Goal: Task Accomplishment & Management: Manage account settings

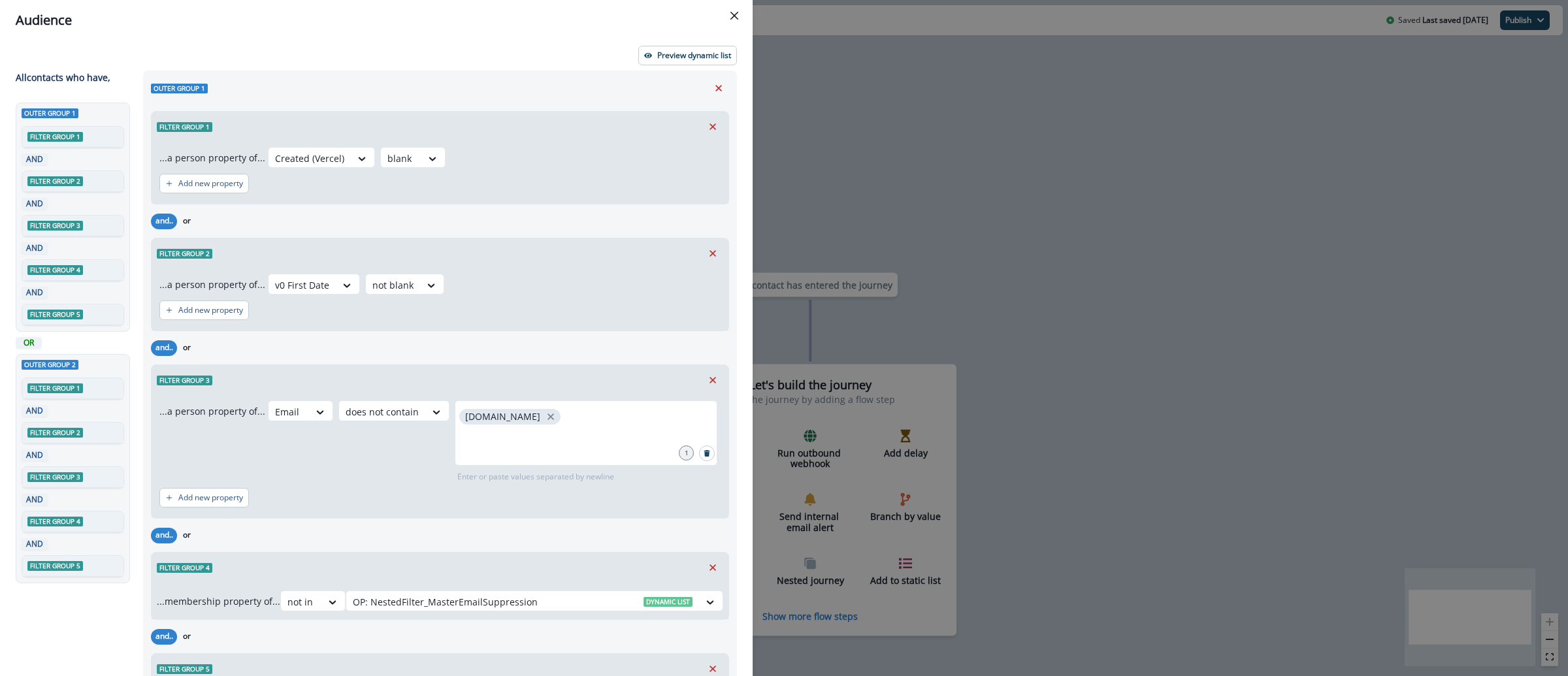
scroll to position [1227, 0]
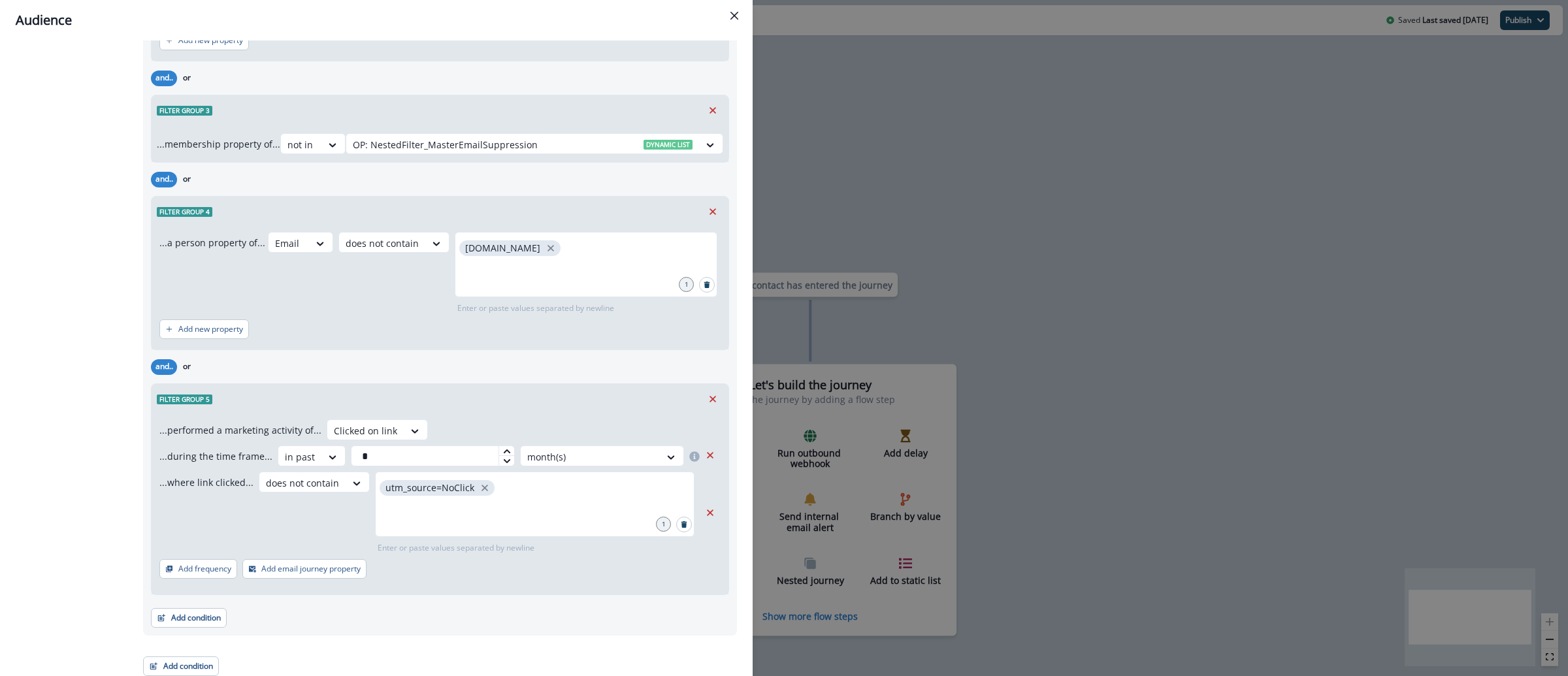
click at [928, 58] on div "Audience Preview dynamic list All contact s who have, Outer group 1 Filter grou…" at bounding box center [784, 338] width 1568 height 676
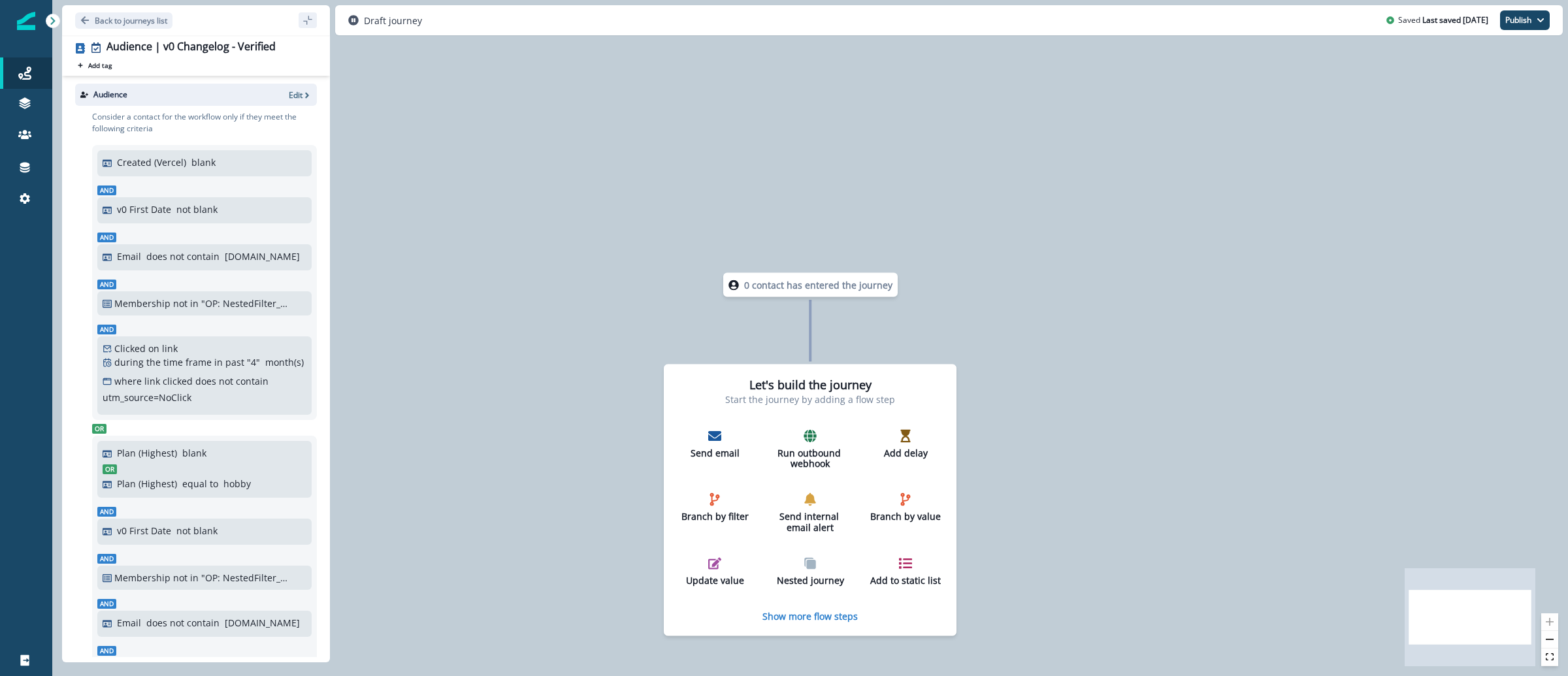
click at [23, 18] on img at bounding box center [26, 21] width 19 height 19
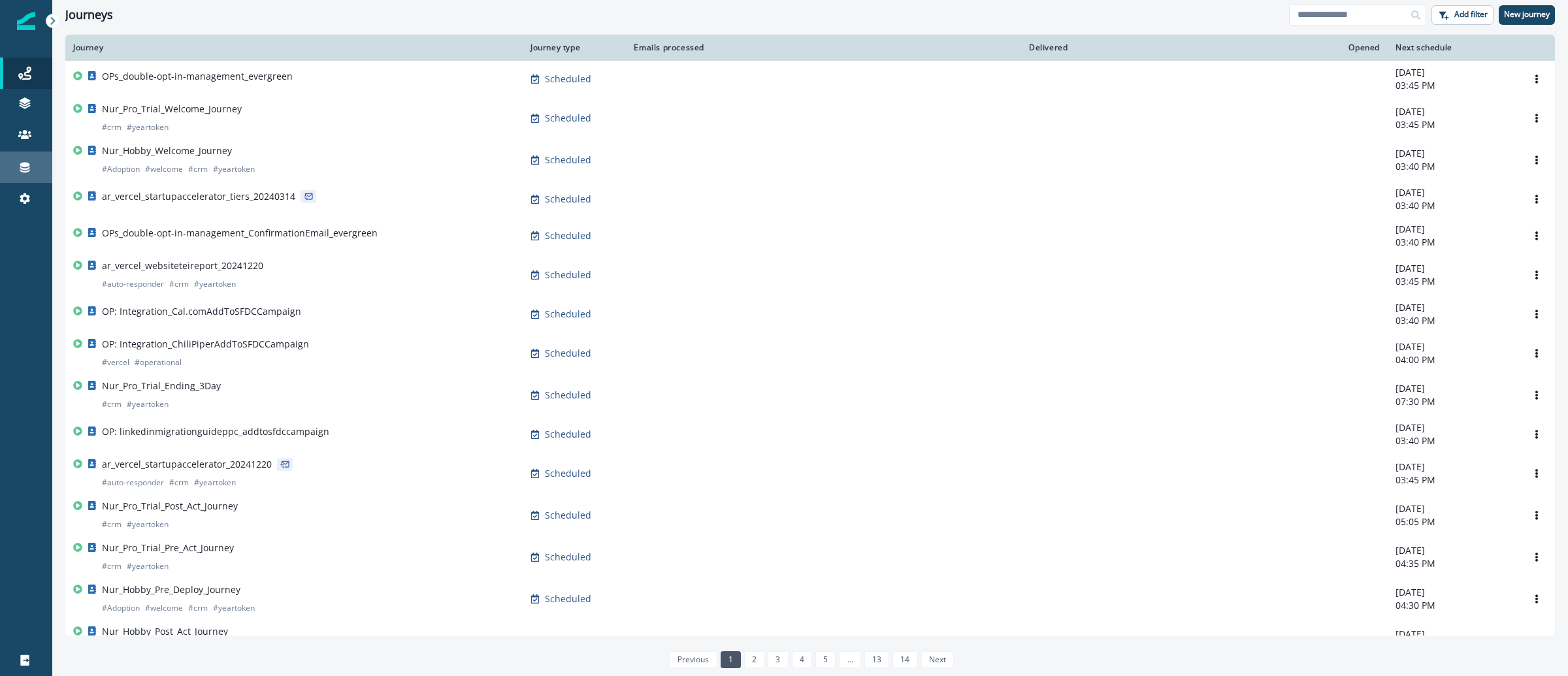
click at [31, 166] on div "Connections" at bounding box center [26, 167] width 42 height 16
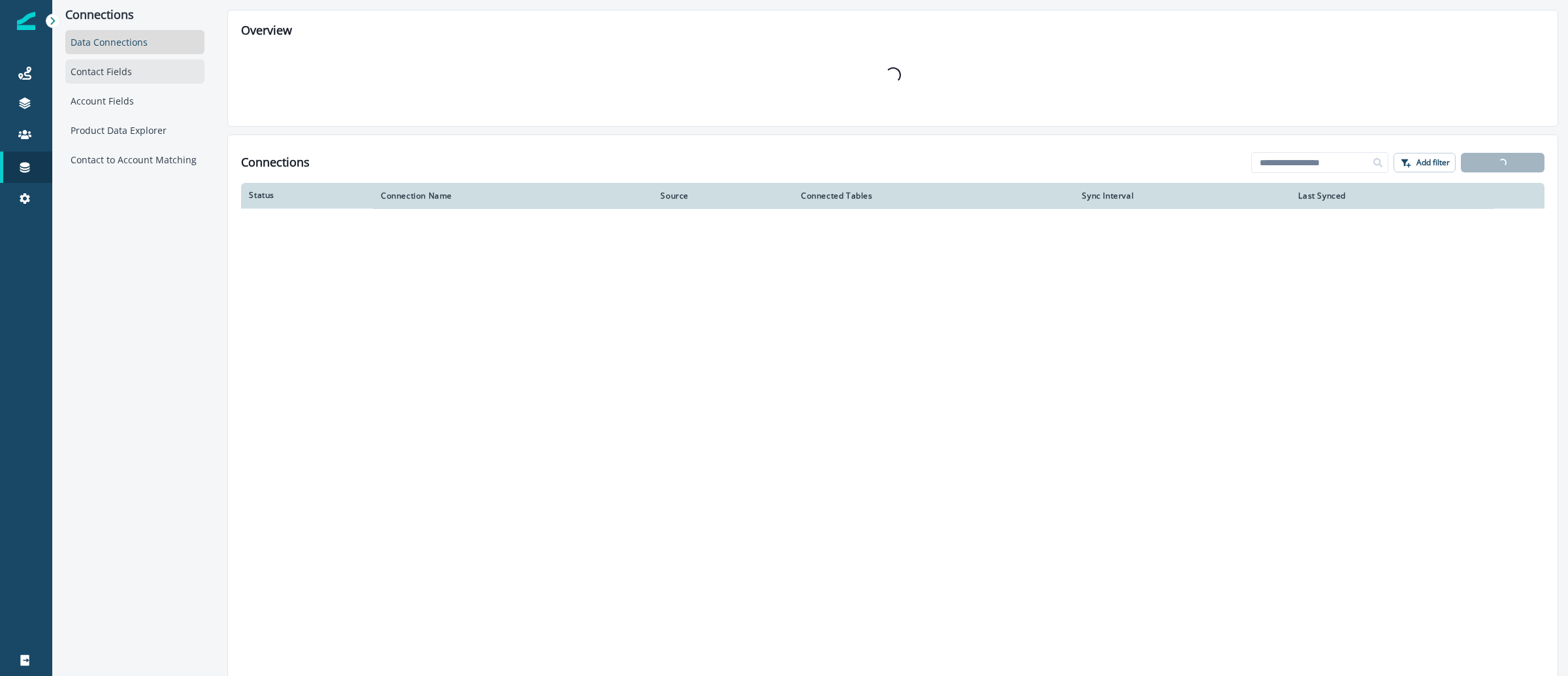
click at [105, 78] on div "Contact Fields" at bounding box center [135, 71] width 140 height 25
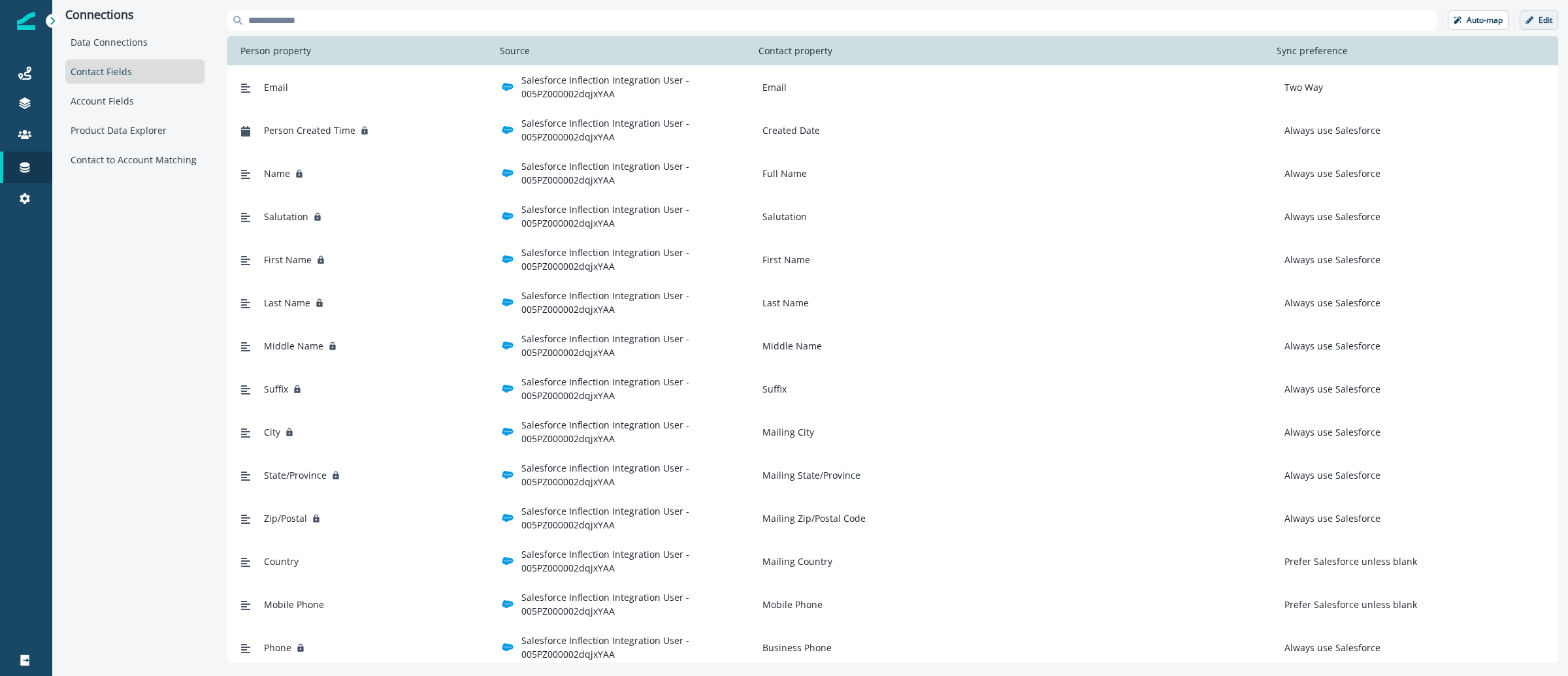
click at [1548, 21] on p "Edit" at bounding box center [1545, 20] width 14 height 9
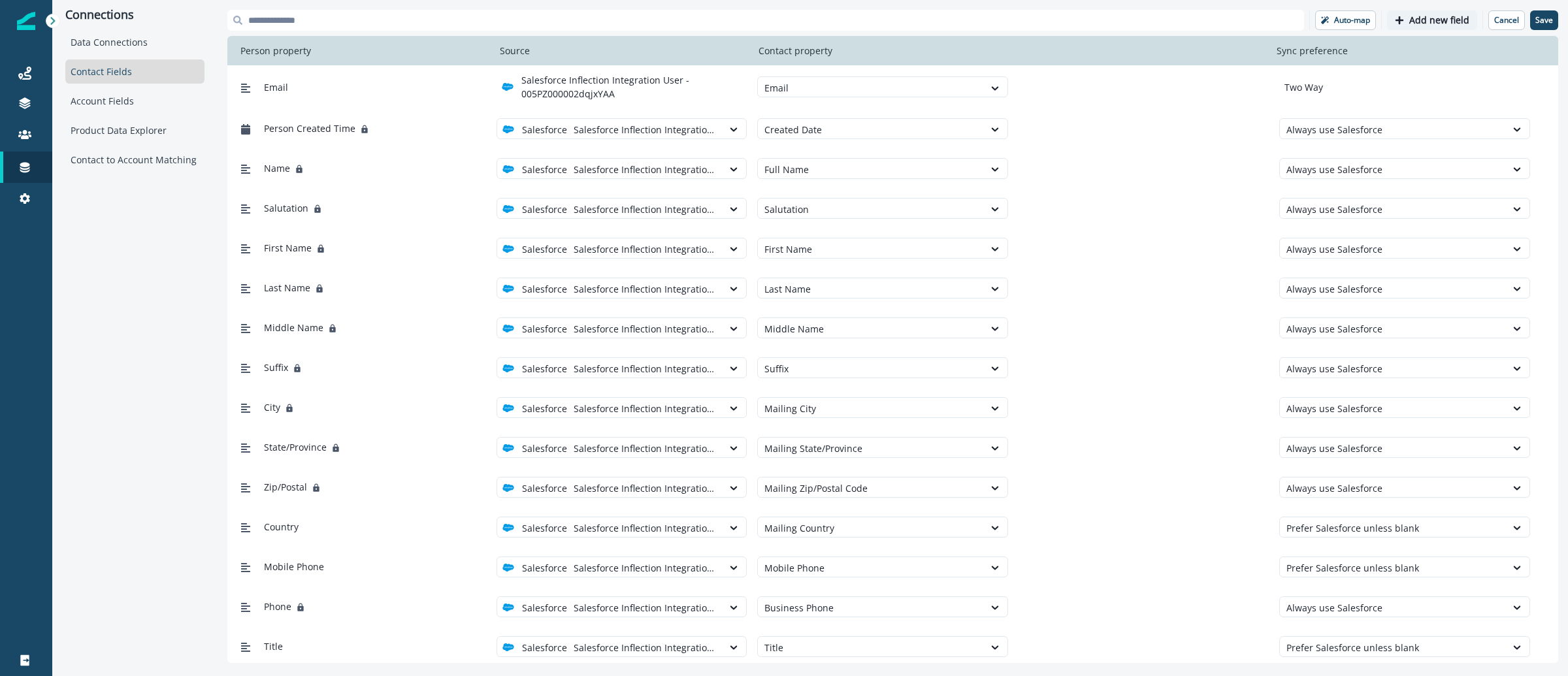
click at [1427, 15] on p "Add new field" at bounding box center [1438, 20] width 60 height 11
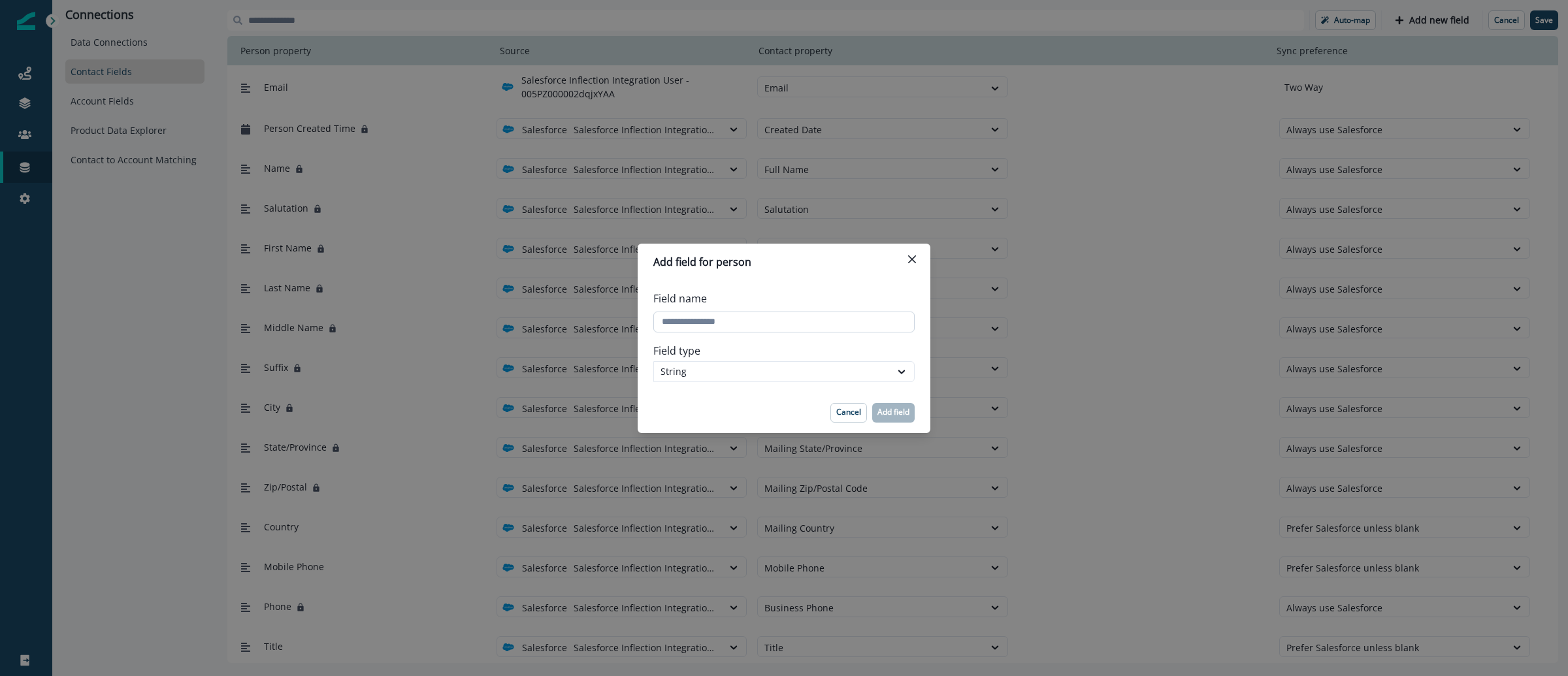
click at [795, 328] on input "Field name" at bounding box center [784, 321] width 261 height 21
paste input "**********"
type input "**********"
click at [759, 372] on div "String" at bounding box center [772, 371] width 223 height 14
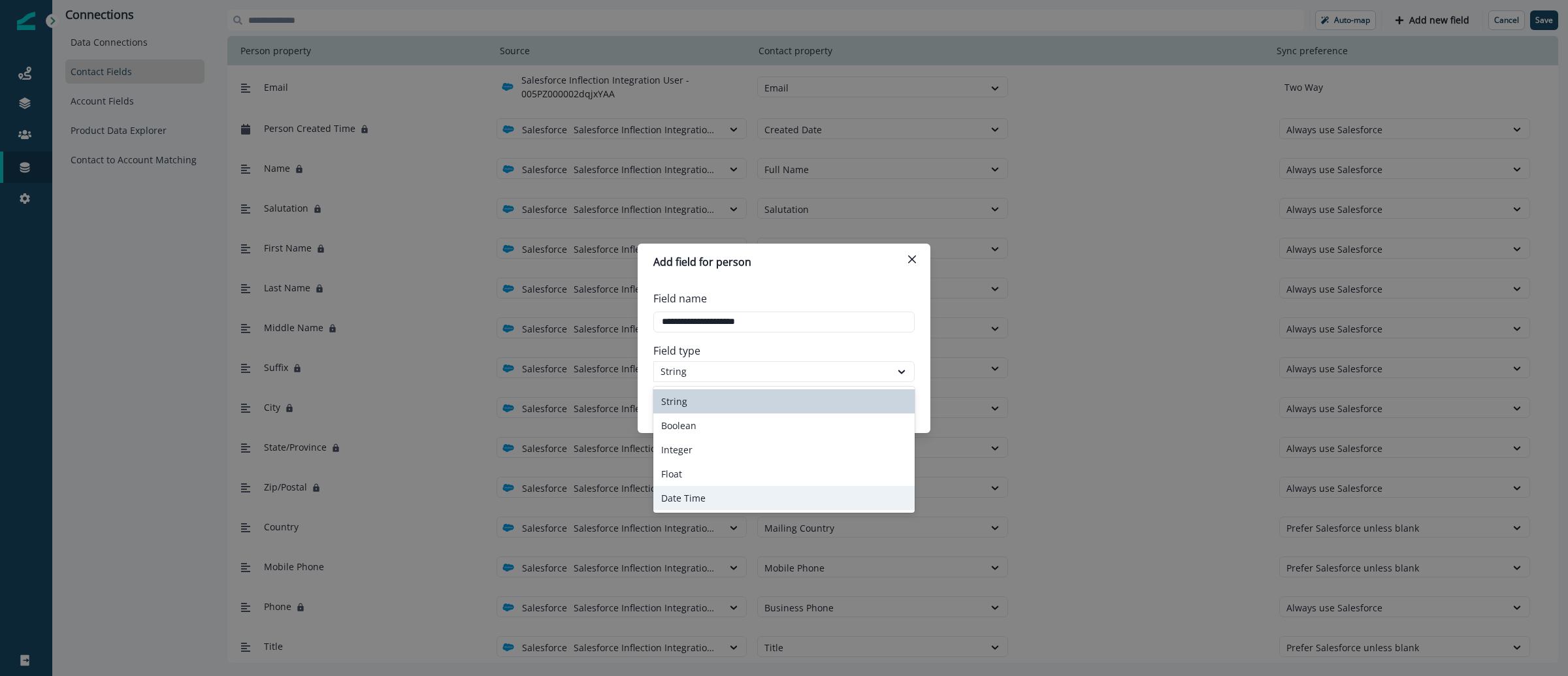
click at [737, 497] on div "Date Time" at bounding box center [784, 497] width 261 height 25
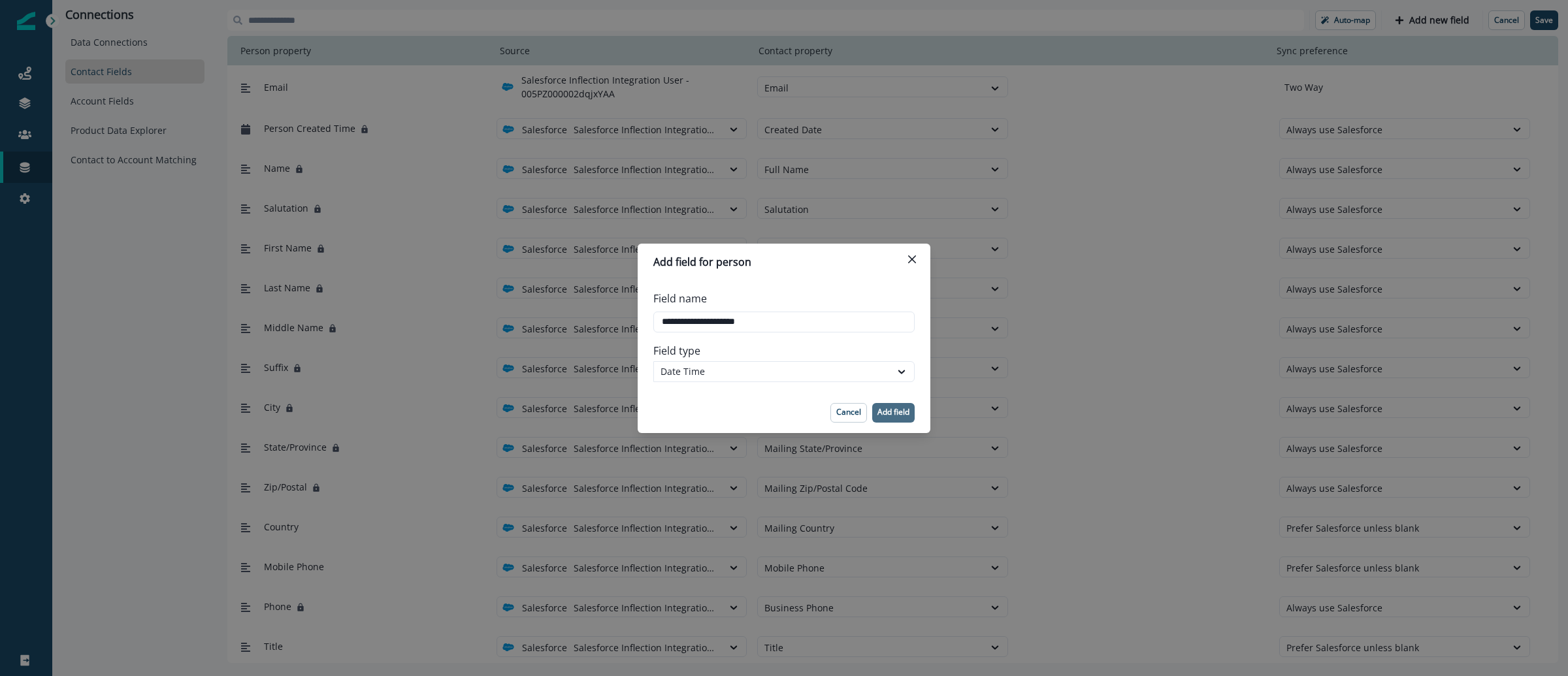
click at [896, 416] on p "Add field" at bounding box center [893, 412] width 32 height 9
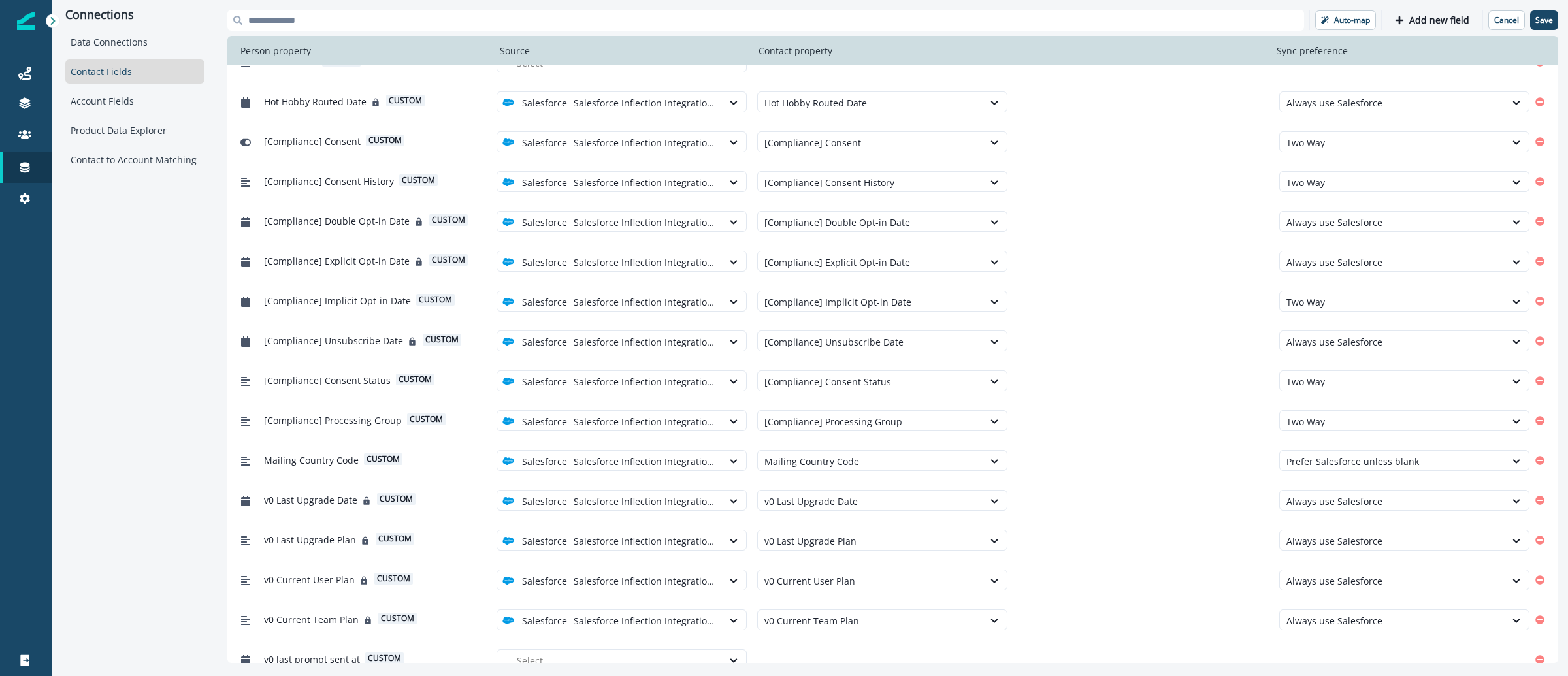
scroll to position [5850, 0]
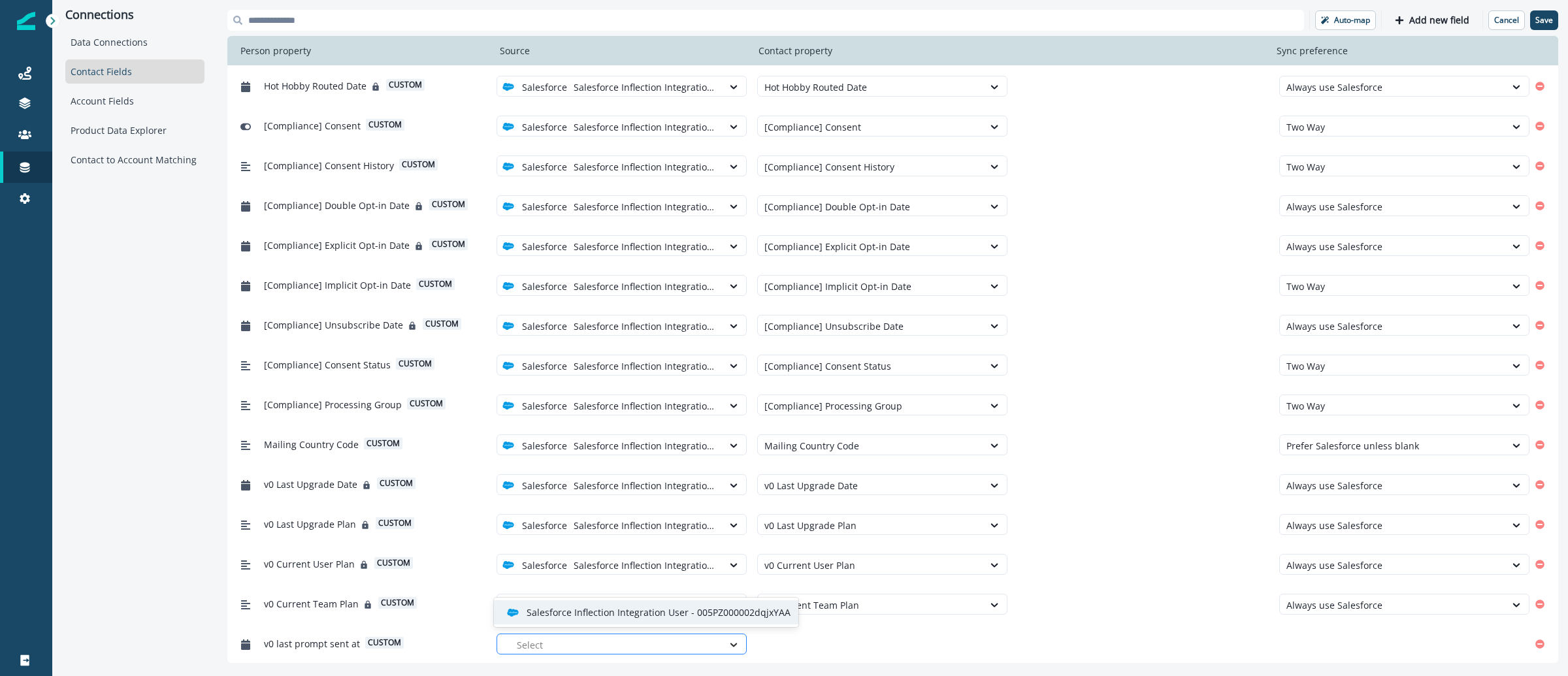
click at [723, 647] on div at bounding box center [733, 644] width 23 height 13
drag, startPoint x: 717, startPoint y: 609, endPoint x: 760, endPoint y: 607, distance: 43.0
click at [717, 609] on p "Salesforce Inflection Integration User - 005PZ000002dqjxYAA" at bounding box center [659, 612] width 263 height 14
click at [988, 643] on icon at bounding box center [994, 644] width 12 height 13
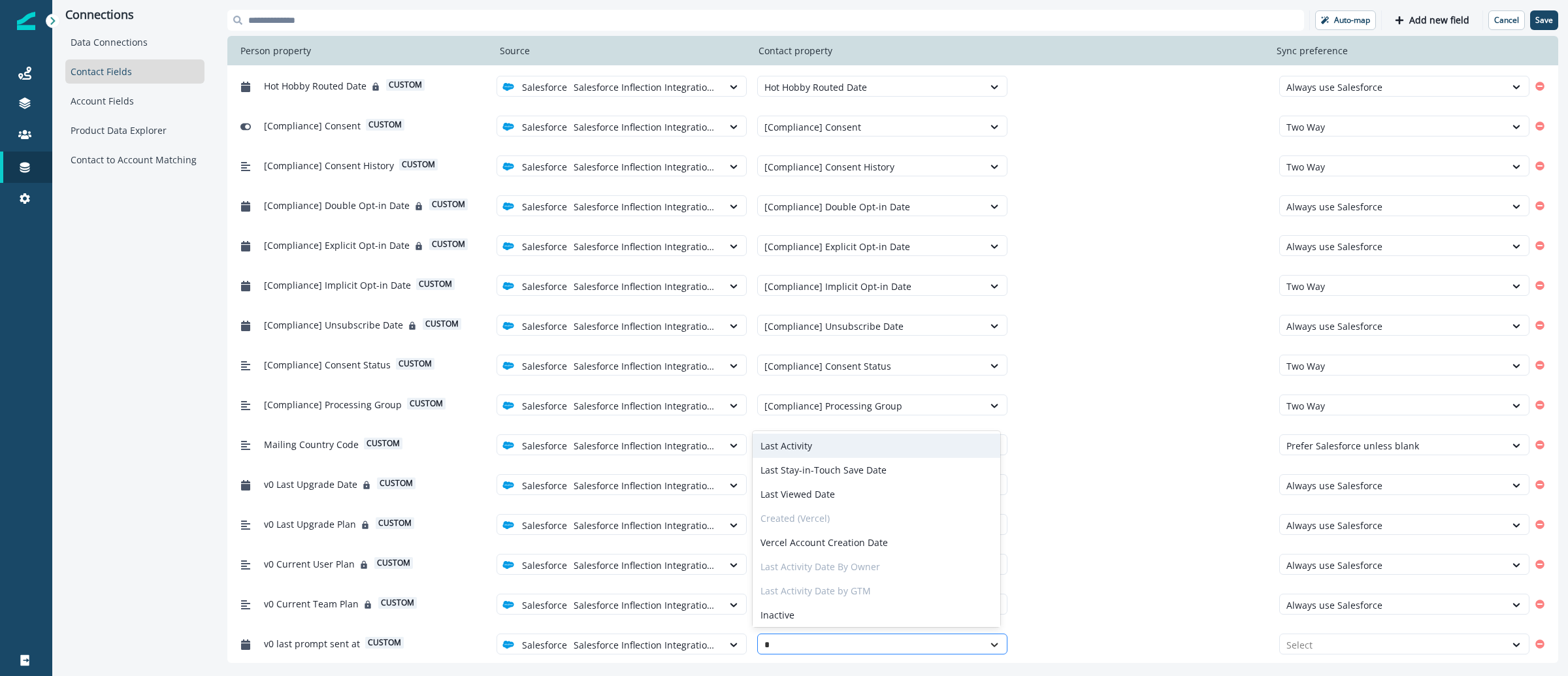
type input "**"
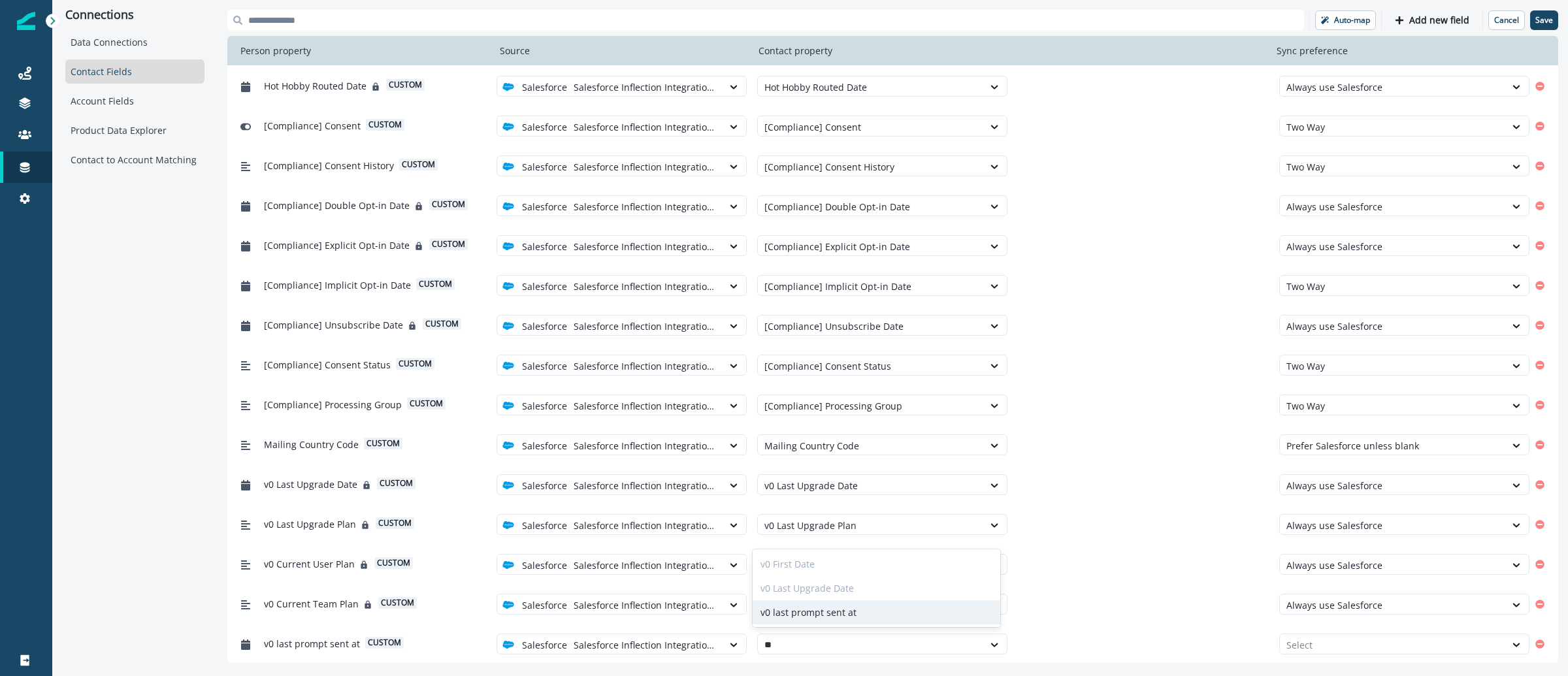
click at [929, 614] on div "v0 last prompt sent at" at bounding box center [876, 612] width 248 height 25
click at [1427, 644] on div at bounding box center [1392, 645] width 212 height 17
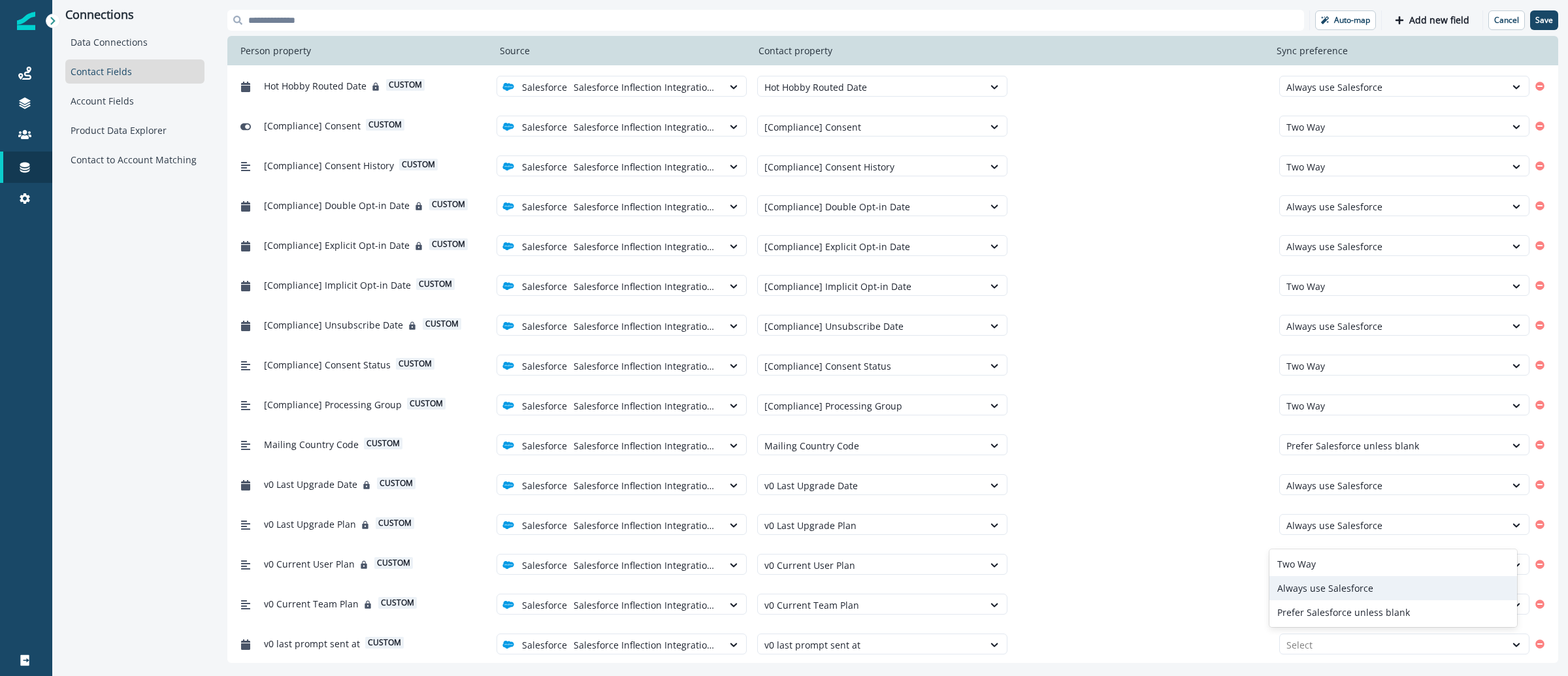
click at [1370, 592] on div "Always use Salesforce" at bounding box center [1393, 588] width 248 height 25
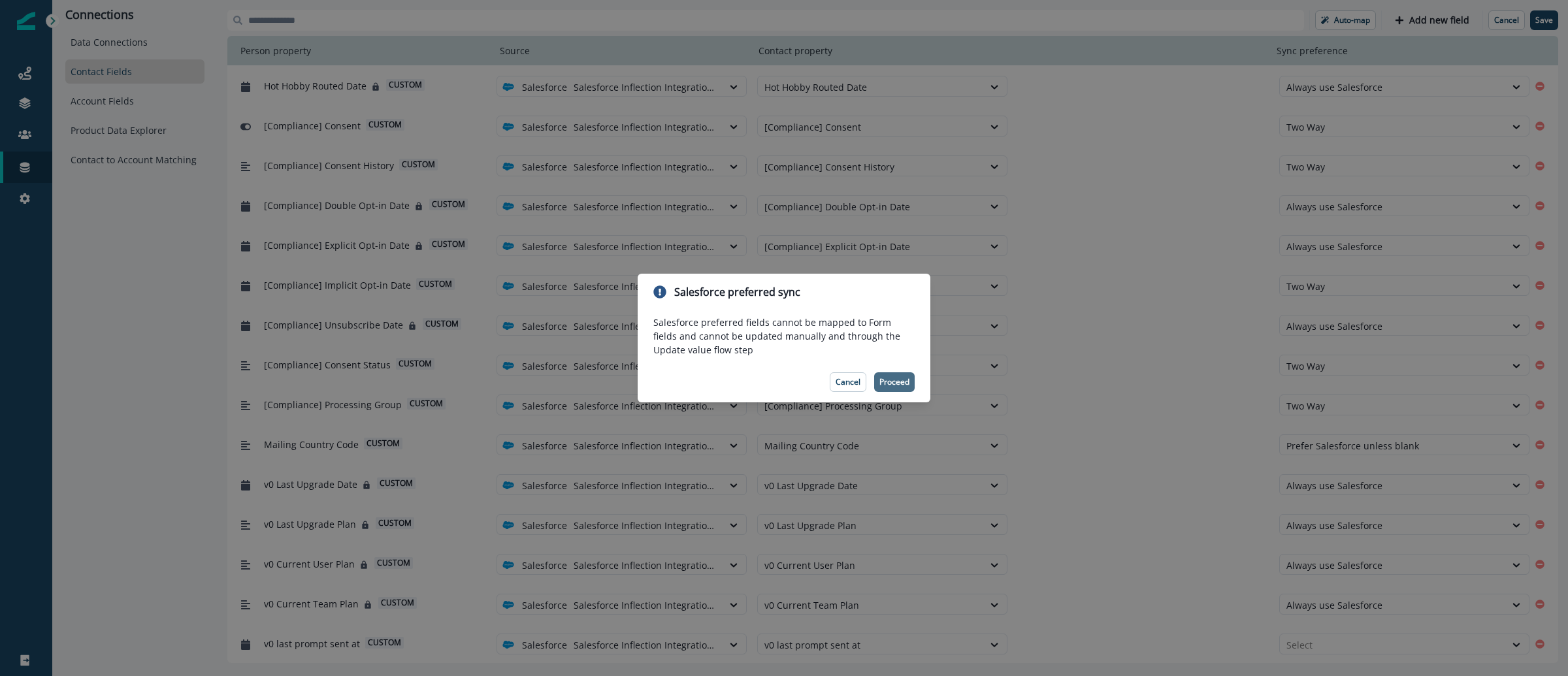
click at [888, 384] on p "Proceed" at bounding box center [894, 381] width 30 height 9
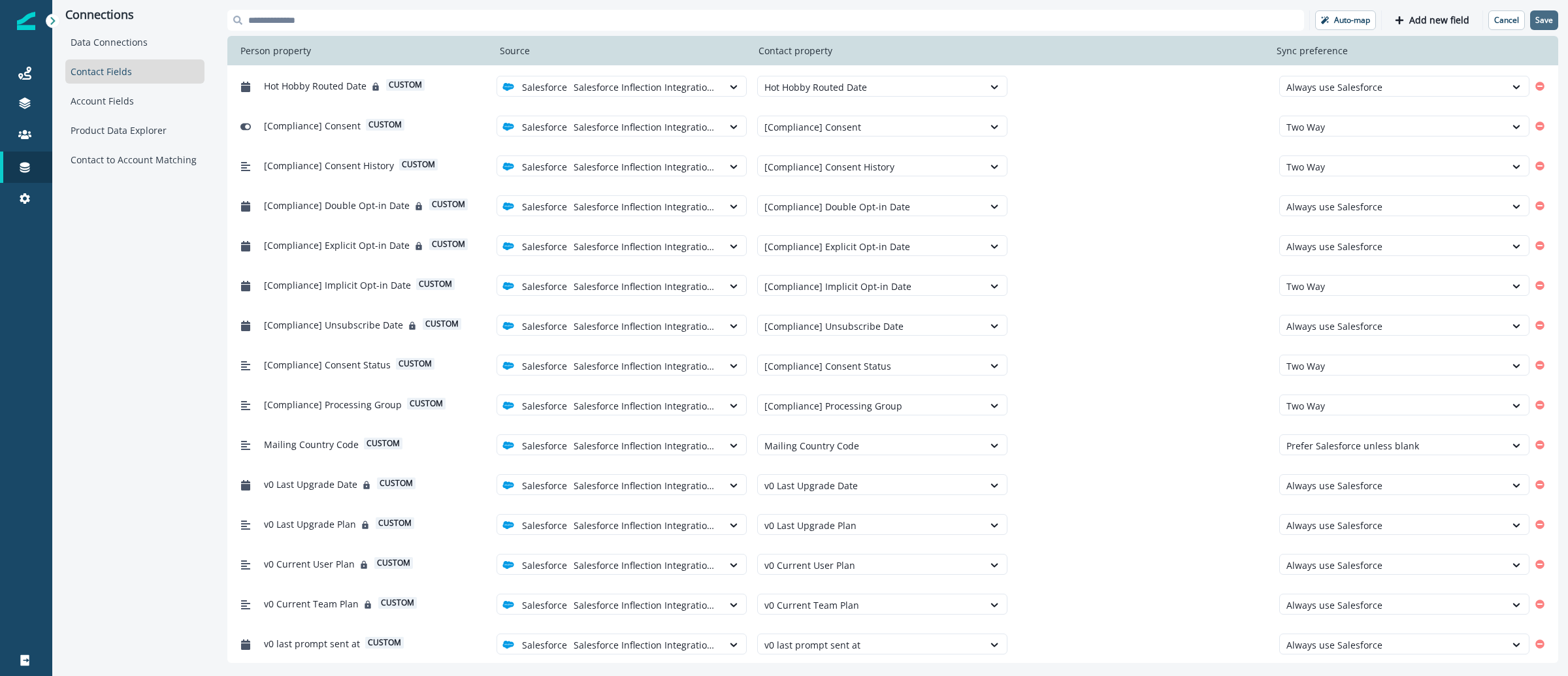
click at [1544, 19] on p "Save" at bounding box center [1543, 20] width 18 height 9
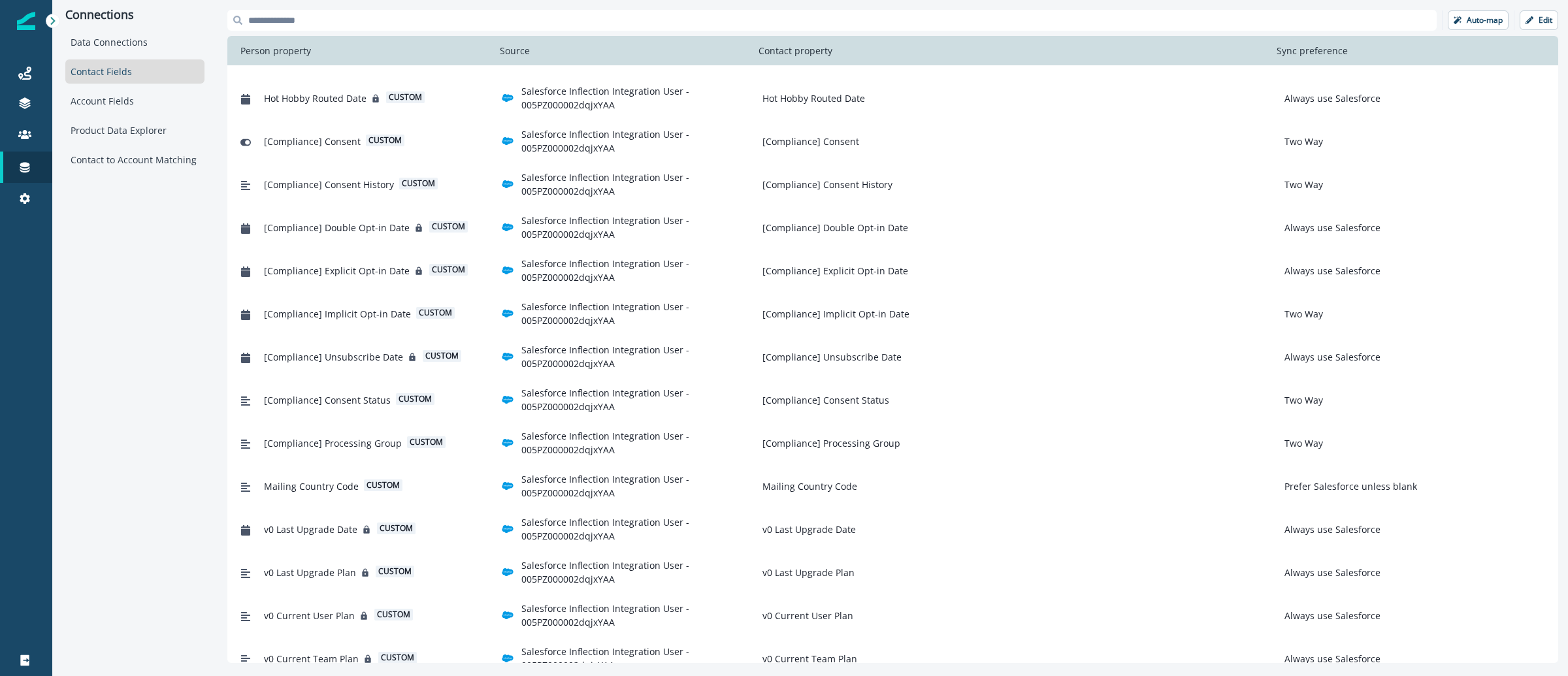
click at [26, 20] on img at bounding box center [26, 21] width 19 height 19
